Goal: Information Seeking & Learning: Learn about a topic

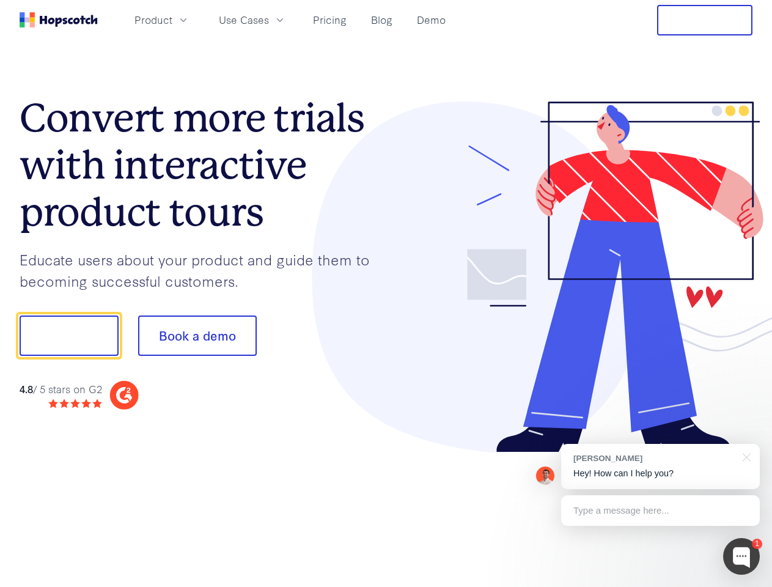
click at [386, 293] on div at bounding box center [569, 276] width 367 height 351
click at [172, 20] on span "Product" at bounding box center [153, 19] width 38 height 15
click at [269, 20] on span "Use Cases" at bounding box center [244, 19] width 50 height 15
click at [705, 20] on button "Free Trial" at bounding box center [704, 20] width 95 height 31
click at [68, 336] on button "Show me!" at bounding box center [69, 335] width 99 height 40
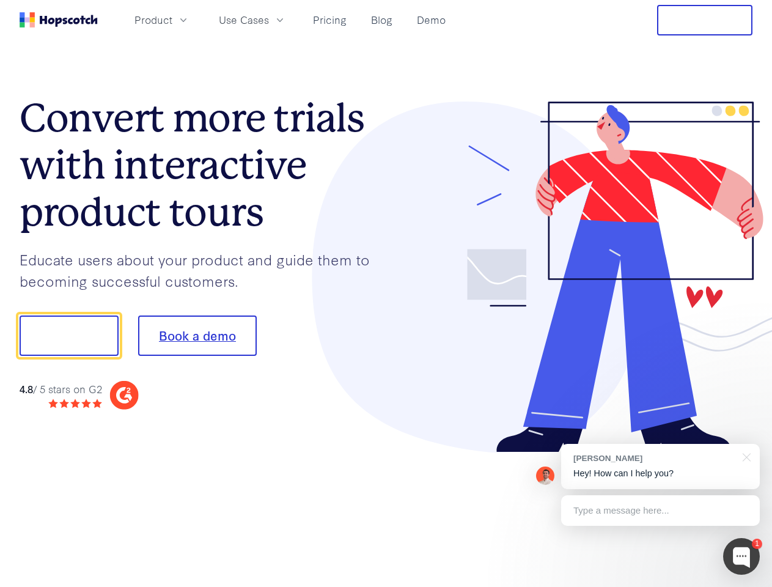
click at [197, 336] on button "Book a demo" at bounding box center [197, 335] width 119 height 40
click at [741, 556] on div at bounding box center [741, 556] width 37 height 37
click at [660, 466] on div "[PERSON_NAME] Hey! How can I help you?" at bounding box center [660, 466] width 199 height 45
click at [744, 456] on div at bounding box center [644, 416] width 229 height 244
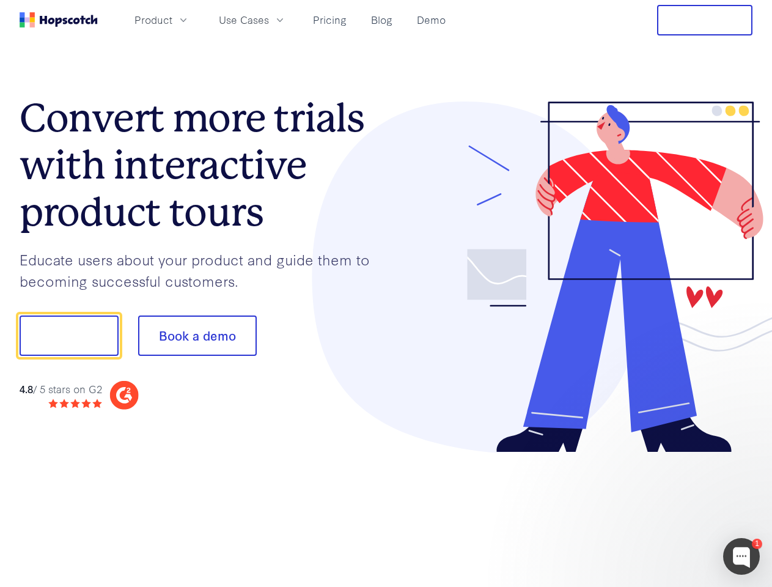
click at [660, 510] on div at bounding box center [644, 416] width 229 height 244
